Goal: Task Accomplishment & Management: Use online tool/utility

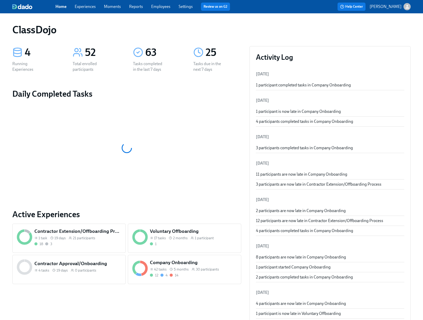
click at [166, 7] on link "Employees" at bounding box center [160, 6] width 19 height 5
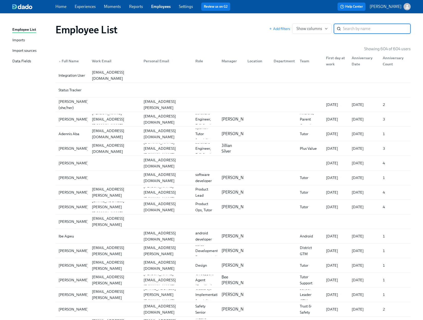
click at [22, 41] on div "Imports" at bounding box center [18, 40] width 13 height 6
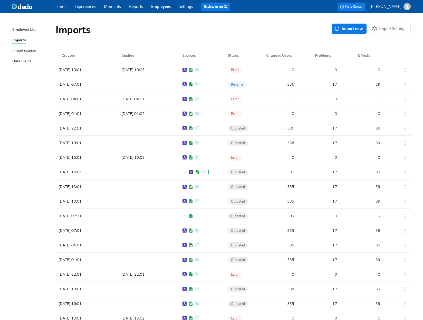
click at [350, 29] on span "Import now" at bounding box center [348, 28] width 27 height 5
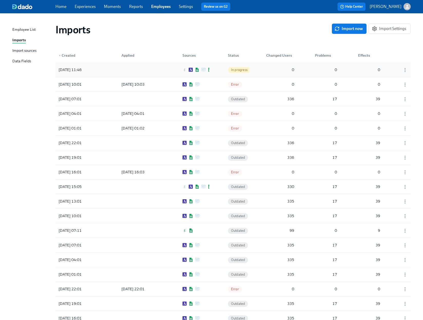
click at [166, 71] on div "[DATE] 11:46 In progress 0 0 0" at bounding box center [232, 70] width 355 height 14
